Goal: Task Accomplishment & Management: Use online tool/utility

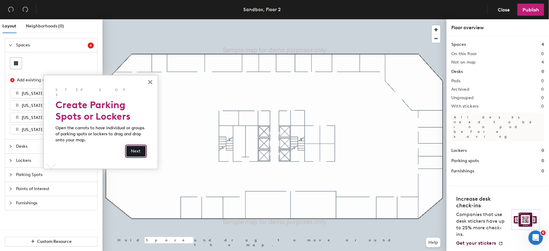
click at [139, 146] on button "Next" at bounding box center [135, 151] width 19 height 11
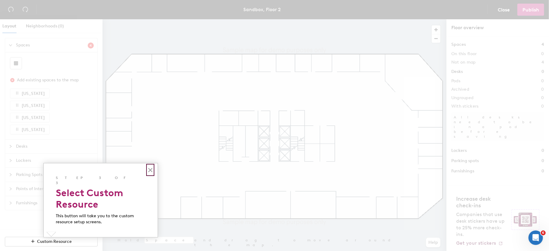
click at [150, 170] on button "×" at bounding box center [150, 170] width 6 height 10
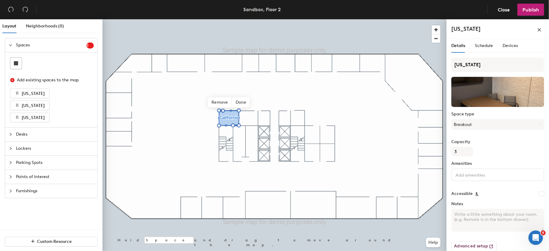
click at [187, 62] on div "Layout Neighborhoods (0) Spaces 3 Add existing spaces to the map [US_STATE] [US…" at bounding box center [274, 136] width 549 height 234
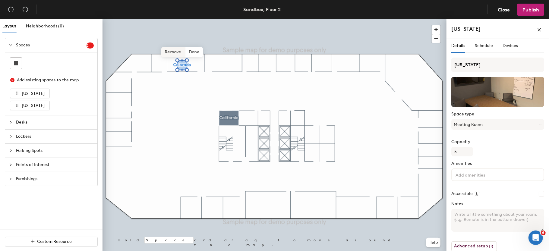
click at [176, 52] on span "Remove" at bounding box center [173, 52] width 24 height 10
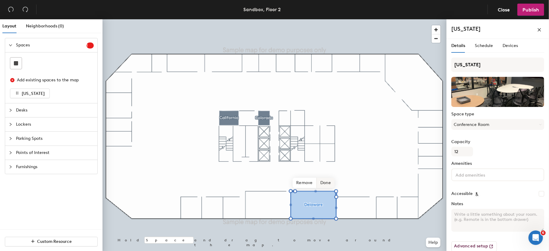
click at [321, 184] on span "Done" at bounding box center [326, 183] width 18 height 10
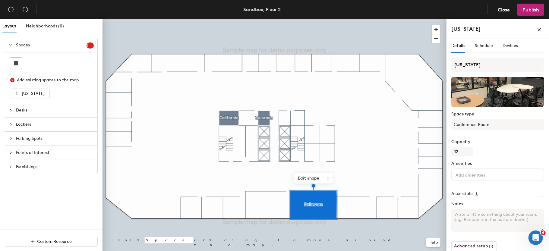
click at [21, 140] on span "Parking Spots" at bounding box center [55, 139] width 78 height 14
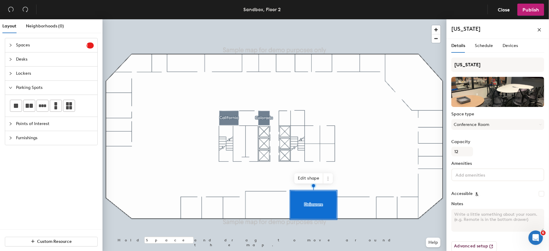
click at [145, 208] on div "Layout Neighborhoods (0) Spaces 1 Add existing spaces to the map [US_STATE] Des…" at bounding box center [274, 136] width 549 height 234
click at [11, 91] on div at bounding box center [12, 87] width 7 height 7
click at [11, 78] on div "Lockers" at bounding box center [51, 74] width 92 height 14
drag, startPoint x: 15, startPoint y: 94, endPoint x: 24, endPoint y: 92, distance: 8.6
click at [15, 93] on rect at bounding box center [16, 92] width 4 height 4
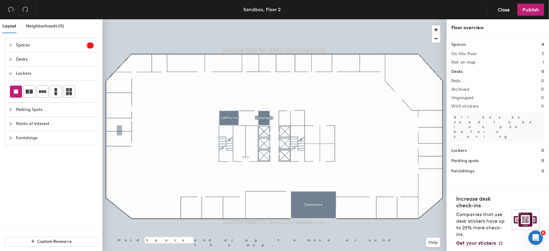
click at [118, 137] on div "Layout Neighborhoods (0) Spaces 1 Add existing spaces to the map [US_STATE] Des…" at bounding box center [274, 136] width 549 height 234
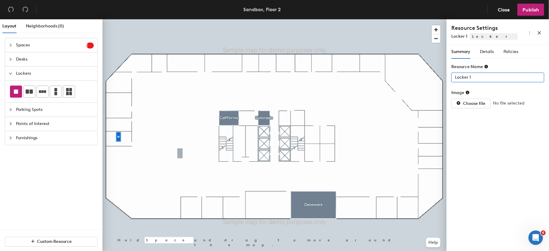
click at [479, 80] on input "Locker 1" at bounding box center [497, 78] width 93 height 10
click at [485, 50] on span "Details" at bounding box center [487, 51] width 14 height 5
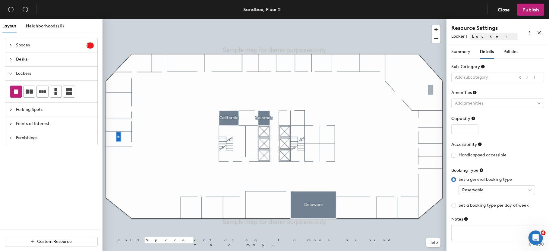
scroll to position [1, 0]
click at [497, 191] on span "Reservable" at bounding box center [496, 190] width 69 height 9
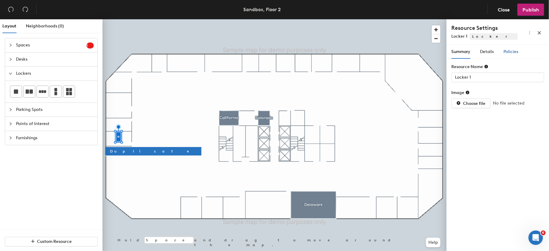
click at [514, 51] on span "Policies" at bounding box center [510, 51] width 15 height 5
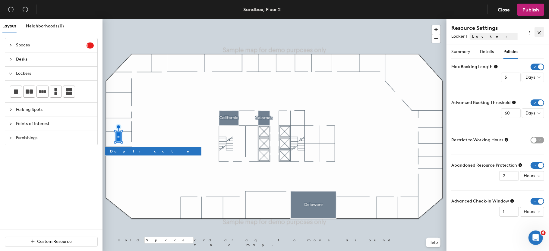
click at [538, 33] on icon "close" at bounding box center [539, 33] width 4 height 4
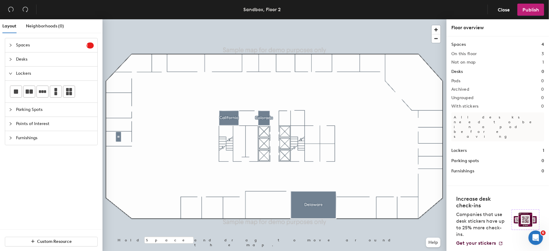
click at [21, 73] on span "Lockers" at bounding box center [55, 74] width 78 height 14
click at [22, 102] on span "Points of Interest" at bounding box center [55, 102] width 78 height 14
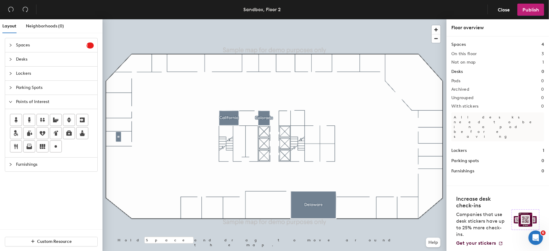
click at [28, 169] on span "Furnishings" at bounding box center [55, 165] width 78 height 14
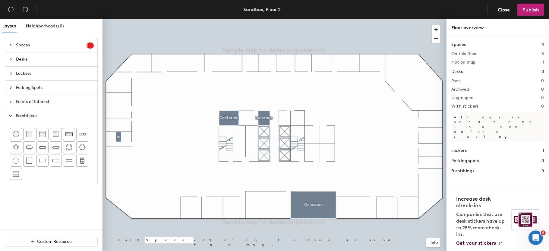
click at [11, 118] on div at bounding box center [12, 116] width 7 height 7
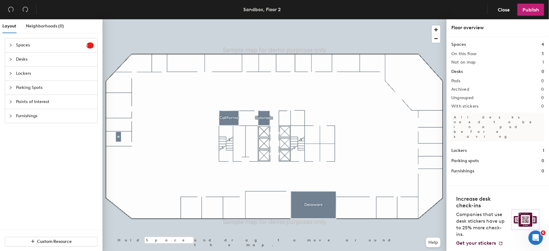
click at [20, 61] on span "Desks" at bounding box center [55, 59] width 78 height 14
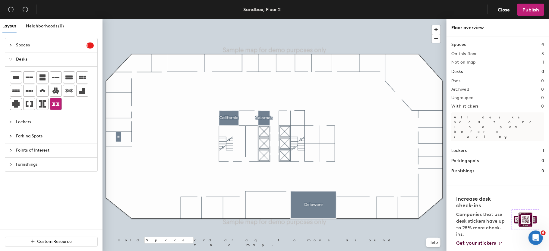
click at [165, 140] on div "Layout Neighborhoods (0) Spaces 1 Add existing spaces to the map [US_STATE] Des…" at bounding box center [274, 136] width 549 height 234
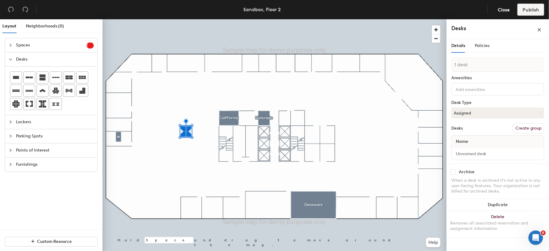
type input "1 desk"
click at [528, 128] on button "Create group" at bounding box center [528, 128] width 31 height 10
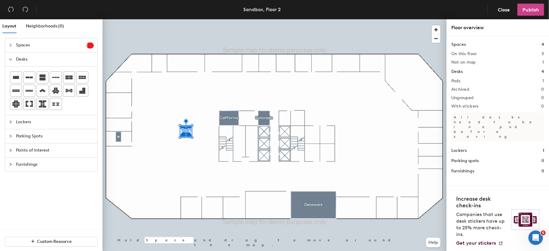
click at [536, 11] on span "Publish" at bounding box center [530, 10] width 17 height 6
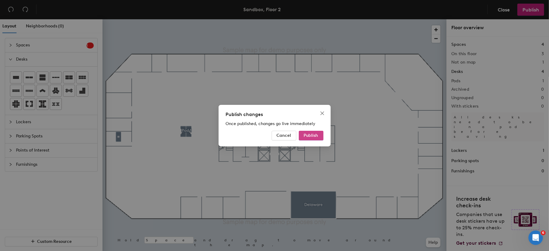
click at [314, 137] on span "Publish" at bounding box center [311, 135] width 14 height 5
